Goal: Task Accomplishment & Management: Complete application form

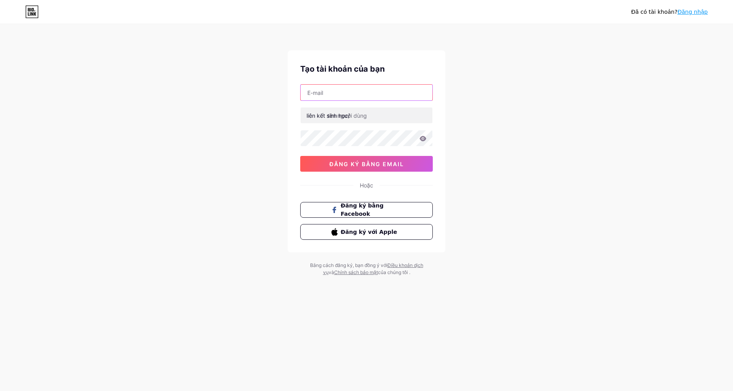
click at [342, 95] on input "text" at bounding box center [366, 93] width 132 height 16
paste input "[EMAIL_ADDRESS][DOMAIN_NAME]"
type input "[EMAIL_ADDRESS][DOMAIN_NAME]"
click at [375, 116] on input "text" at bounding box center [366, 116] width 132 height 16
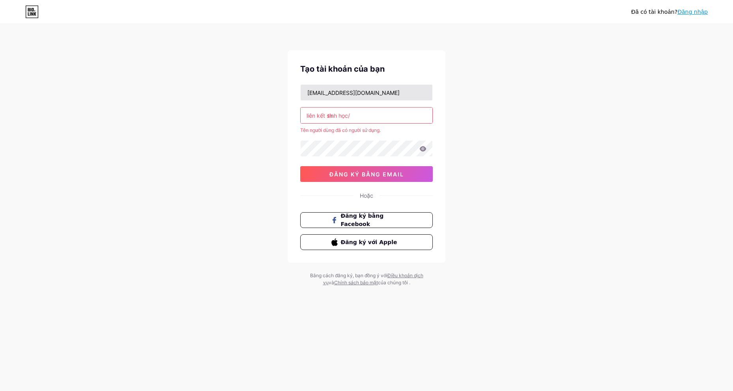
type input "t"
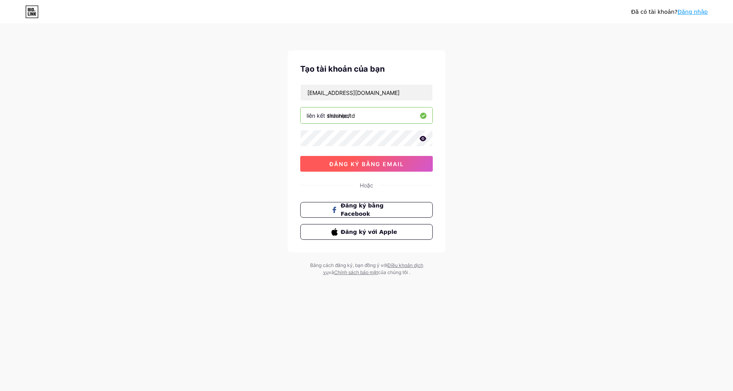
click at [364, 168] on button "đăng ký bằng email" at bounding box center [366, 164] width 132 height 16
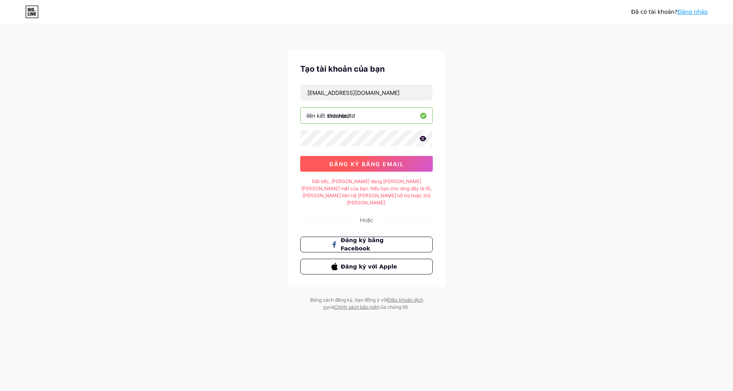
click at [348, 164] on font "đăng ký bằng email" at bounding box center [366, 164] width 75 height 7
click at [373, 170] on button "đăng ký bằng email" at bounding box center [366, 164] width 132 height 16
click at [383, 117] on input "thuanleotd" at bounding box center [366, 116] width 132 height 16
type input "thuanleotdf"
click at [386, 163] on font "đăng ký bằng email" at bounding box center [366, 164] width 75 height 7
